Goal: Navigation & Orientation: Find specific page/section

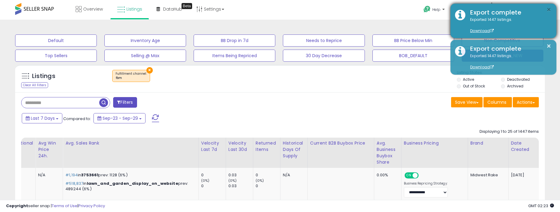
click at [549, 12] on button "×" at bounding box center [548, 10] width 5 height 8
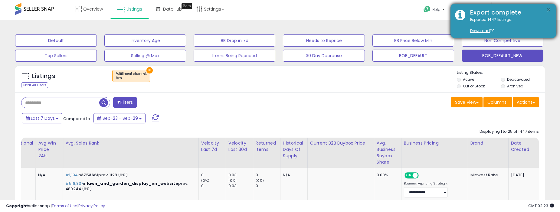
click at [549, 11] on button "×" at bounding box center [548, 10] width 5 height 8
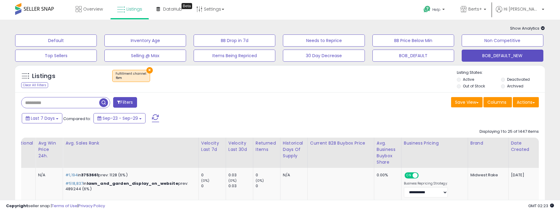
scroll to position [59, 0]
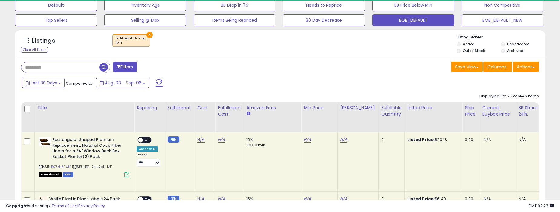
scroll to position [18, 0]
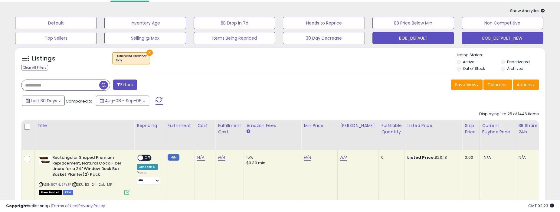
click at [516, 40] on button "BOB_DEFAULT_NEW" at bounding box center [502, 38] width 82 height 12
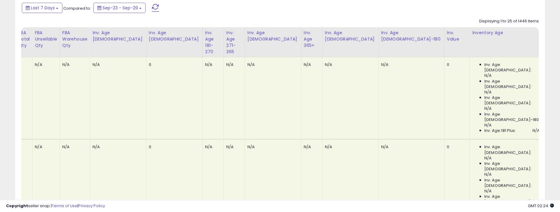
scroll to position [0, 0]
